Goal: Entertainment & Leisure: Consume media (video, audio)

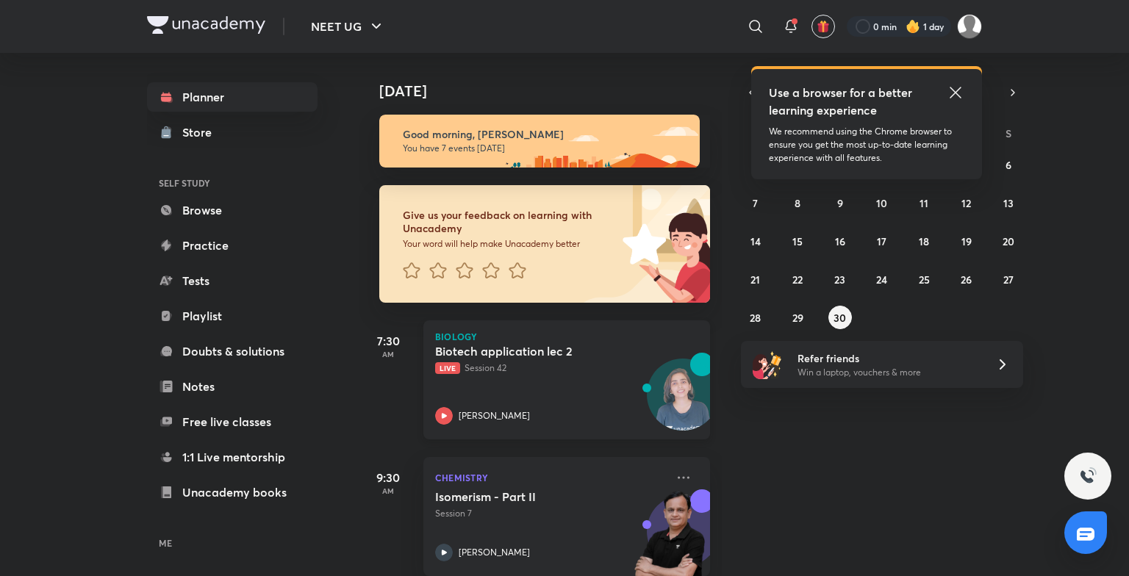
click at [479, 368] on p "Live Session 42" at bounding box center [550, 368] width 231 height 13
